Goal: Task Accomplishment & Management: Manage account settings

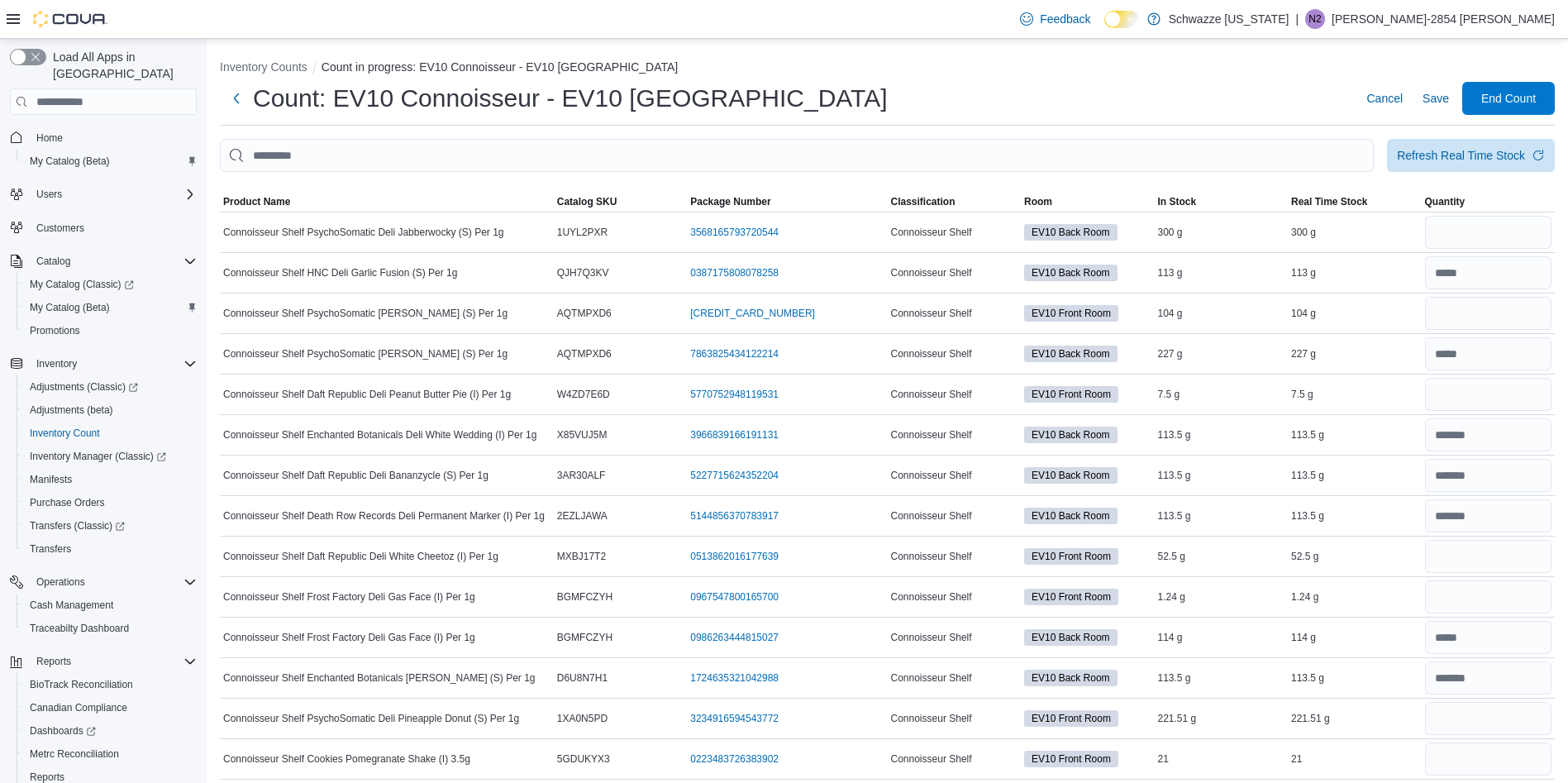
scroll to position [2, 0]
click at [294, 66] on button "Inventory Counts" at bounding box center [263, 65] width 88 height 13
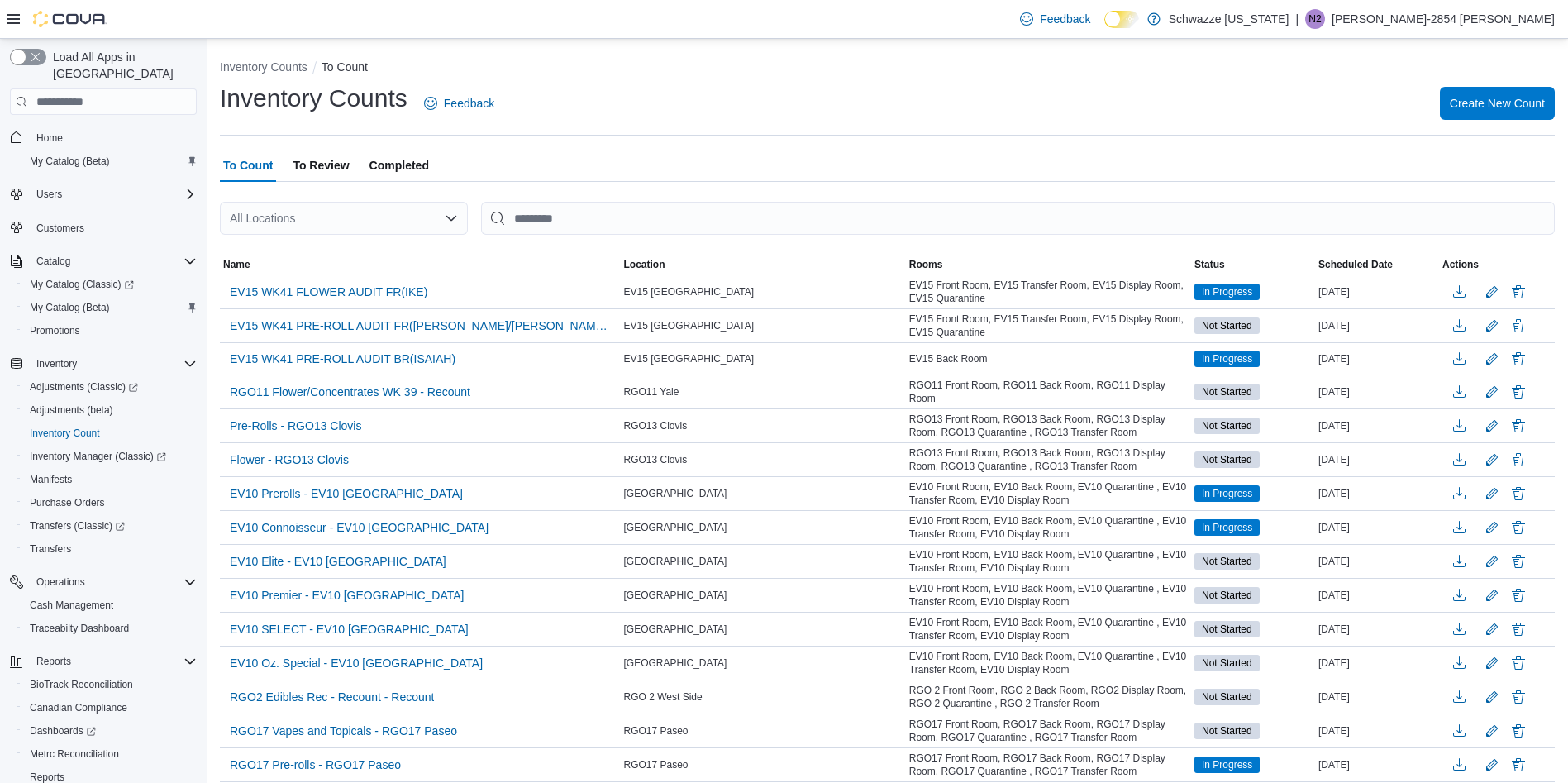
click at [1478, 24] on p "Norberto-2854 Hernandez" at bounding box center [1443, 18] width 223 height 20
click at [362, 212] on div "All Locations" at bounding box center [343, 218] width 248 height 33
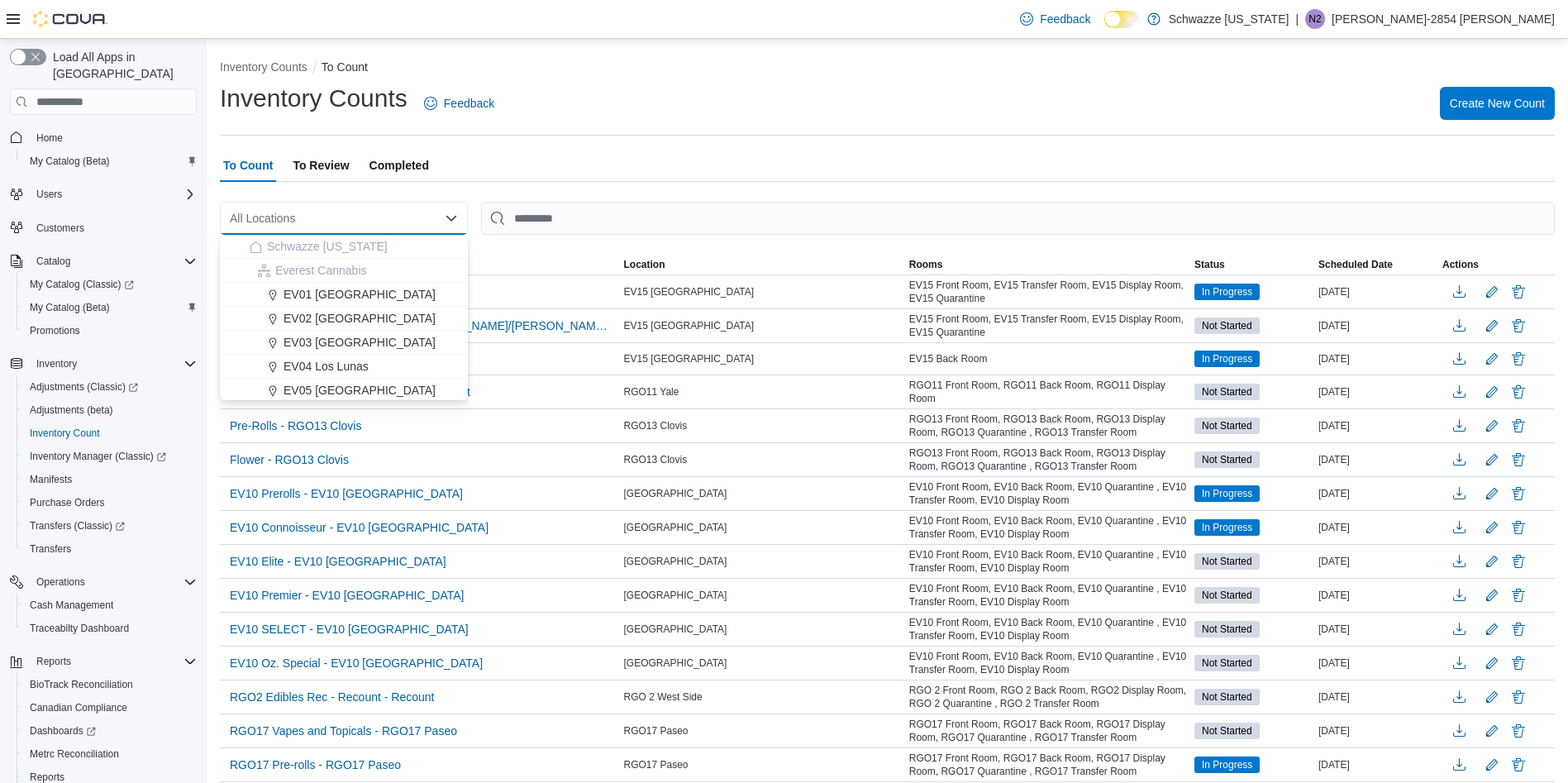
click at [1419, 10] on div "| N2 Norberto-2854 Hernandez" at bounding box center [1425, 18] width 260 height 20
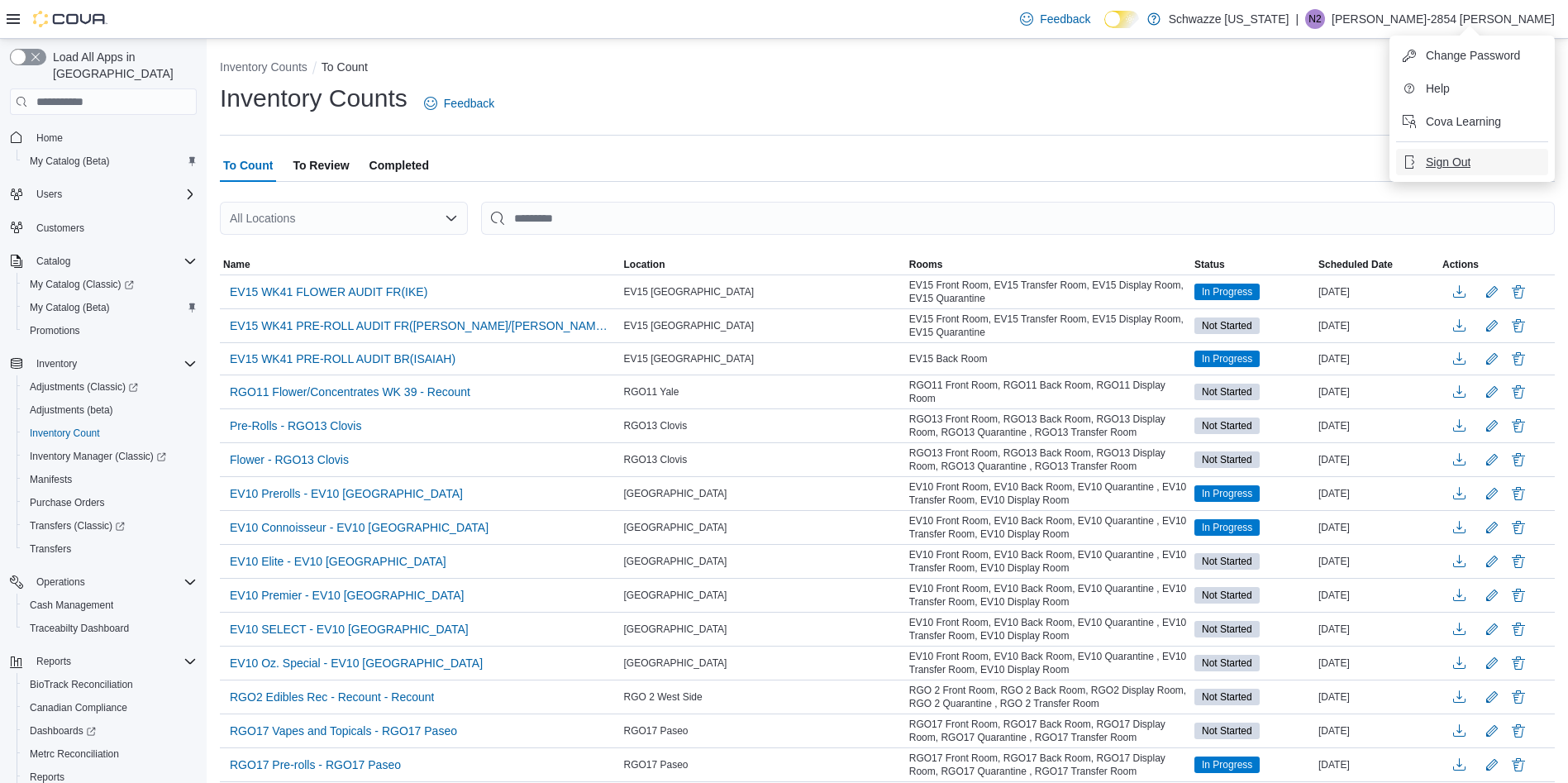
click at [1458, 169] on span "Sign Out" at bounding box center [1448, 162] width 44 height 17
